Goal: Task Accomplishment & Management: Use online tool/utility

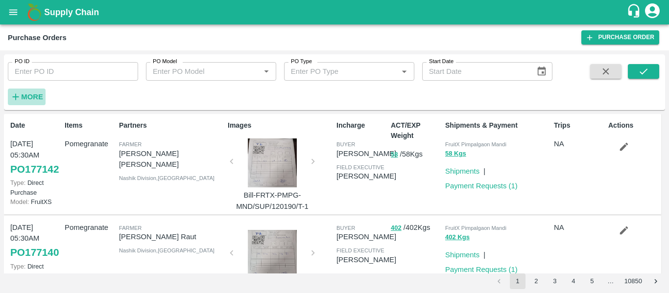
click at [38, 102] on h6 "More" at bounding box center [32, 97] width 22 height 13
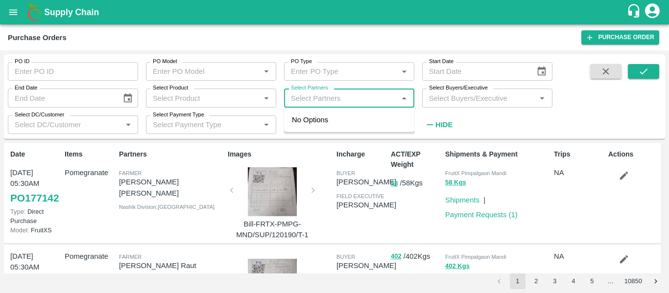
click at [325, 94] on input "Select Partners" at bounding box center [341, 98] width 108 height 13
paste input "9011904829"
type input "9011904829"
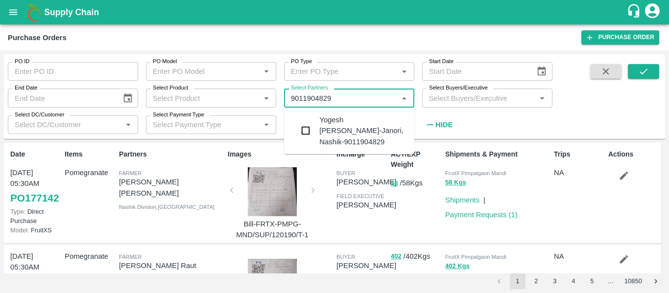
click at [343, 123] on div "Yogesh Pundalik Wagh-Janori, Nashik-9011904829" at bounding box center [362, 131] width 87 height 33
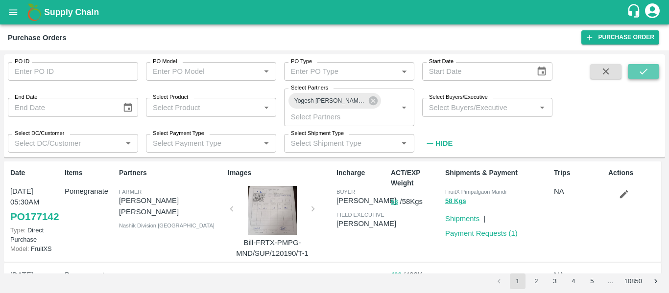
click at [645, 67] on icon "submit" at bounding box center [643, 71] width 11 height 11
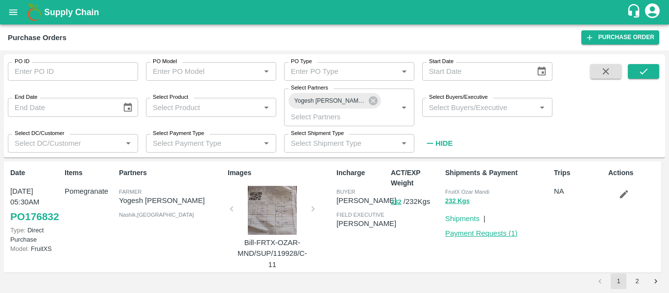
click at [487, 237] on link "Payment Requests ( 1 )" at bounding box center [481, 234] width 72 height 8
